Goal: Find specific page/section: Find specific page/section

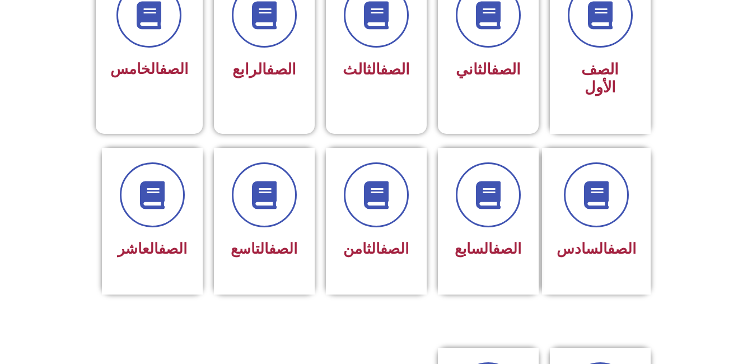
scroll to position [348, 0]
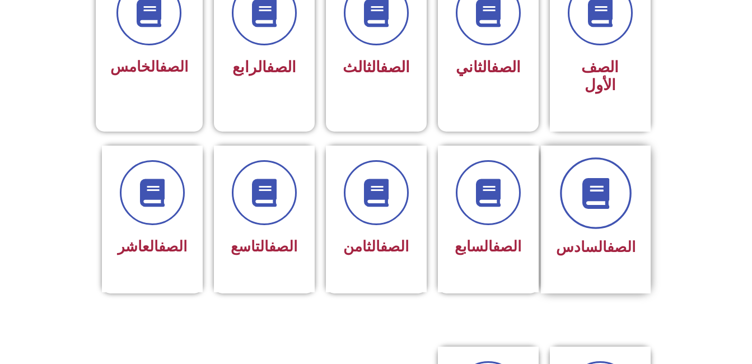
click at [603, 177] on icon at bounding box center [595, 192] width 31 height 31
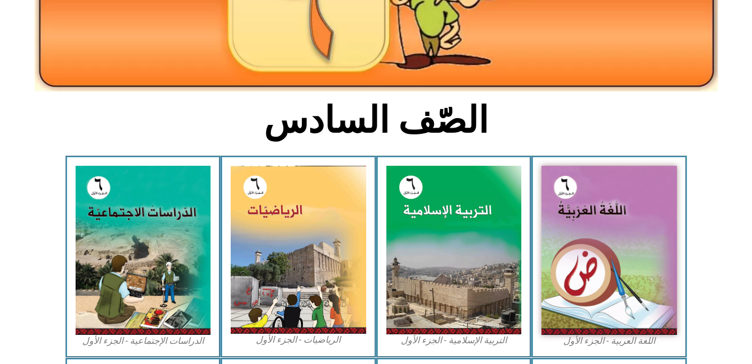
scroll to position [218, 0]
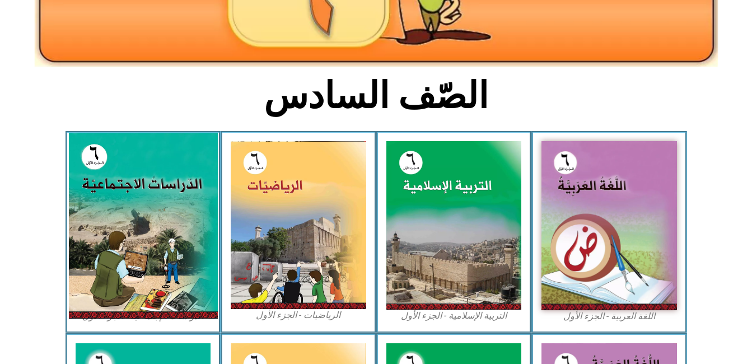
click at [115, 196] on img at bounding box center [142, 226] width 149 height 186
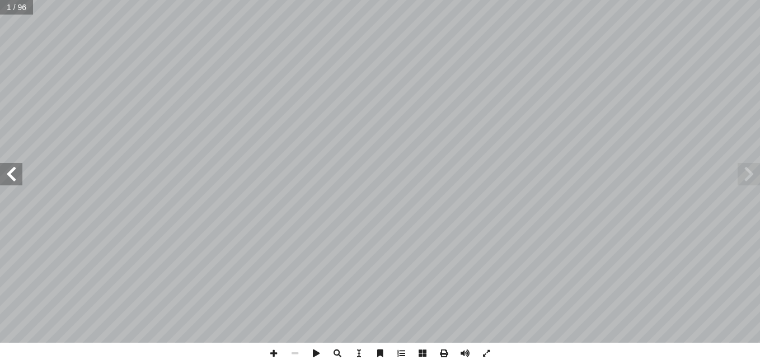
click at [7, 170] on span at bounding box center [11, 174] width 22 height 22
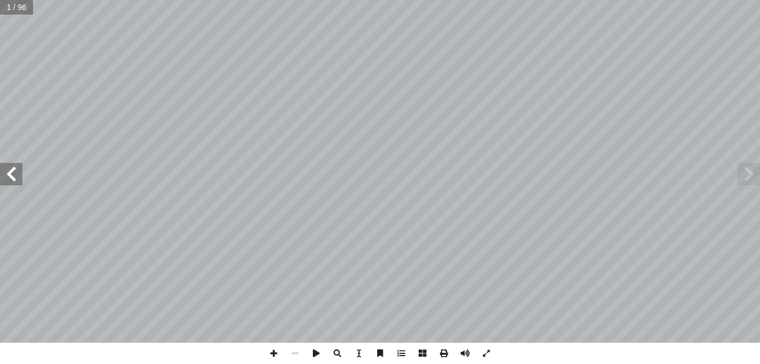
click at [7, 170] on span at bounding box center [11, 174] width 22 height 22
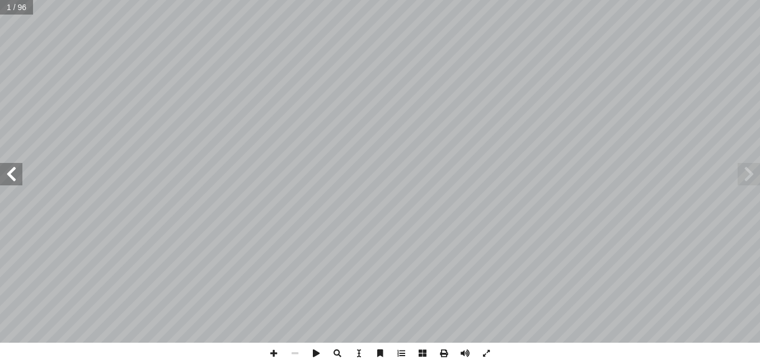
click at [7, 170] on span at bounding box center [11, 174] width 22 height 22
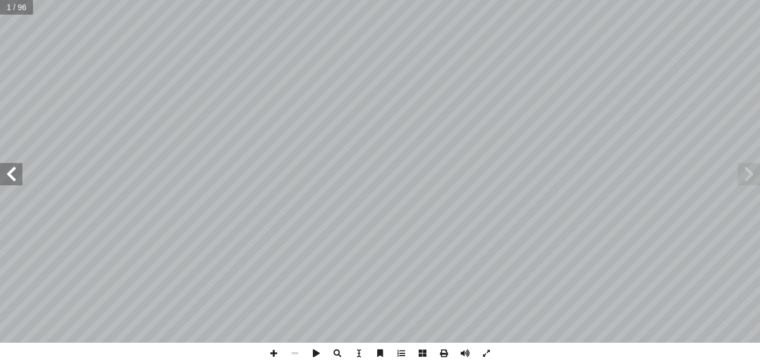
click at [7, 170] on span at bounding box center [11, 174] width 22 height 22
